Goal: Information Seeking & Learning: Learn about a topic

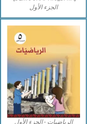
scroll to position [373, 0]
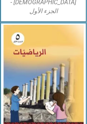
click at [58, 49] on img at bounding box center [43, 75] width 81 height 101
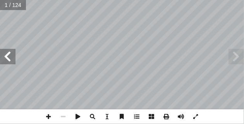
click at [93, 62] on span at bounding box center [236, 56] width 15 height 15
click at [6, 53] on span at bounding box center [7, 56] width 15 height 15
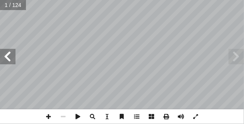
click at [6, 53] on span at bounding box center [7, 56] width 15 height 15
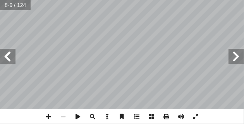
click at [6, 53] on span at bounding box center [7, 56] width 15 height 15
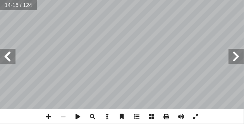
click at [6, 53] on span at bounding box center [7, 56] width 15 height 15
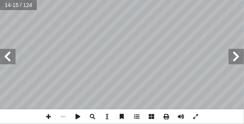
click at [6, 53] on span at bounding box center [7, 56] width 15 height 15
click at [6, 56] on span at bounding box center [7, 56] width 15 height 15
click at [93, 117] on span at bounding box center [195, 116] width 15 height 15
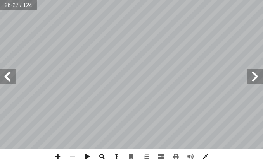
click at [93, 124] on span at bounding box center [205, 157] width 15 height 15
